Goal: Task Accomplishment & Management: Use online tool/utility

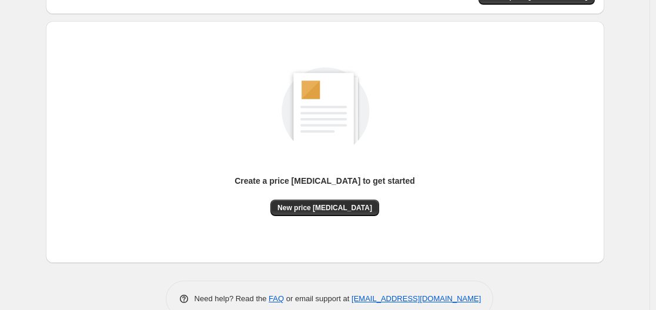
scroll to position [130, 0]
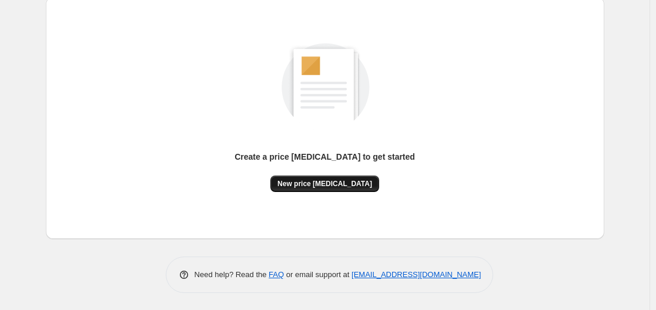
click at [328, 189] on button "New price [MEDICAL_DATA]" at bounding box center [324, 184] width 109 height 16
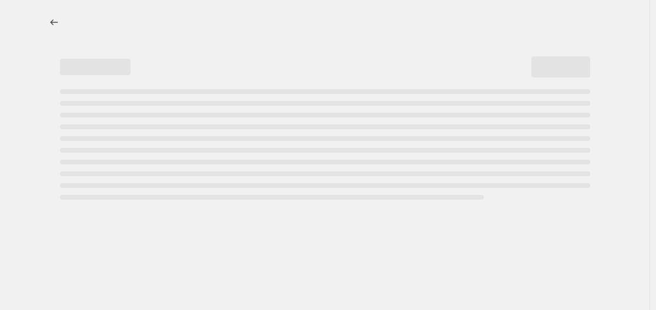
select select "percentage"
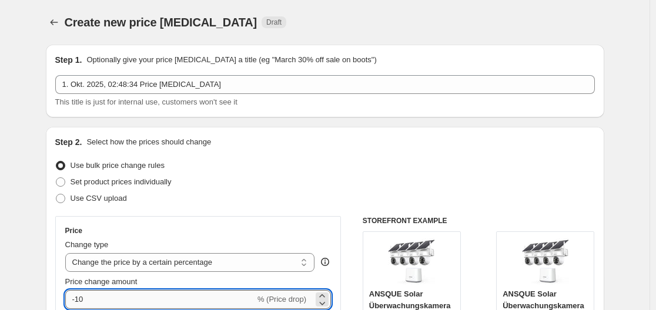
click at [122, 295] on input "-10" at bounding box center [160, 299] width 190 height 19
type input "-1"
type input "-35"
click at [264, 171] on div "Use bulk price change rules" at bounding box center [325, 166] width 540 height 16
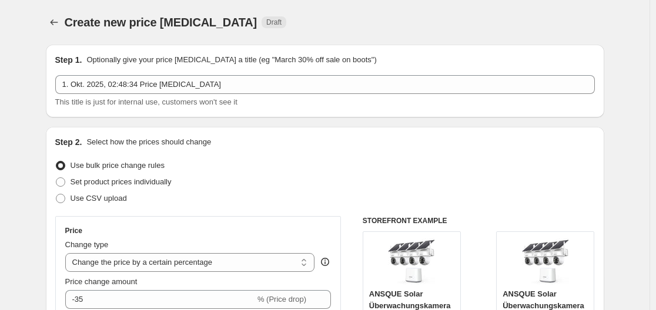
scroll to position [966, 0]
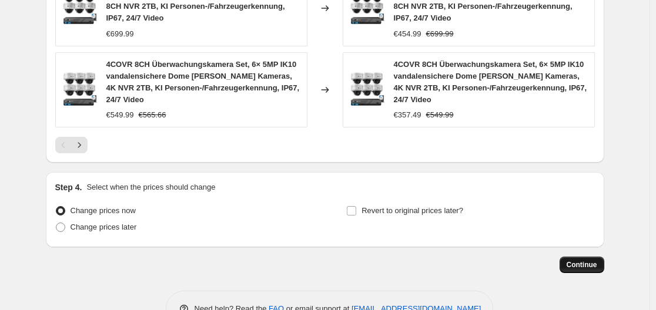
click at [591, 257] on button "Continue" at bounding box center [582, 265] width 45 height 16
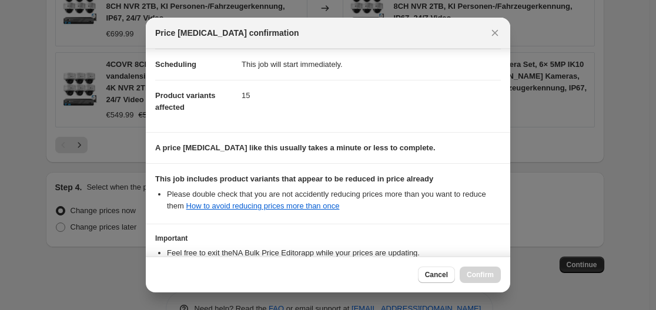
scroll to position [185, 0]
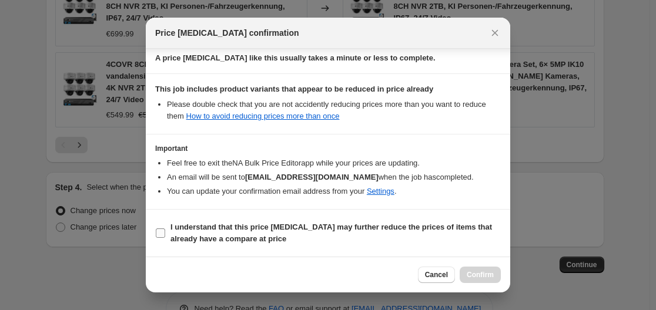
click at [263, 233] on span "I understand that this price [MEDICAL_DATA] may further reduce the prices of it…" at bounding box center [335, 234] width 330 height 24
click at [165, 233] on input "I understand that this price [MEDICAL_DATA] may further reduce the prices of it…" at bounding box center [160, 233] width 9 height 9
checkbox input "true"
click at [490, 282] on button "Confirm" at bounding box center [480, 275] width 41 height 16
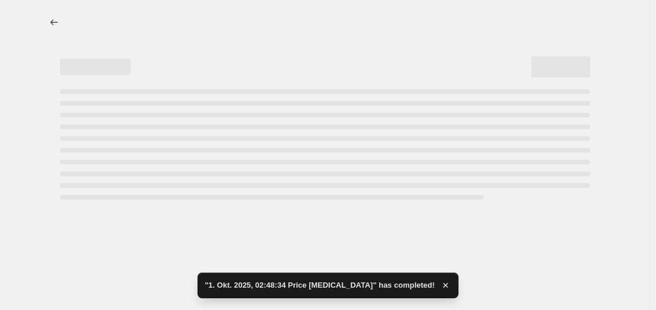
select select "percentage"
